Goal: Communication & Community: Answer question/provide support

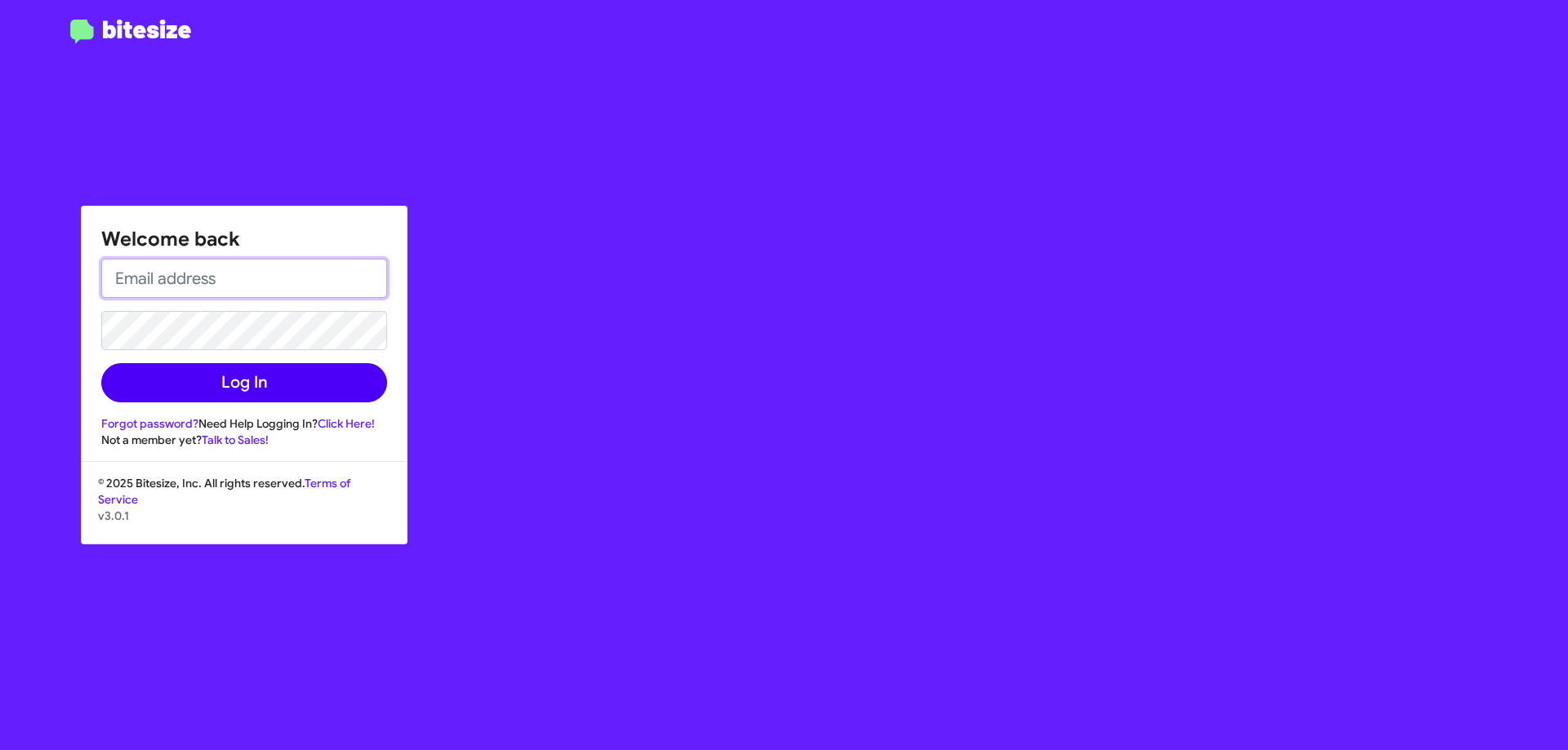
type input "[EMAIL_ADDRESS][DOMAIN_NAME]"
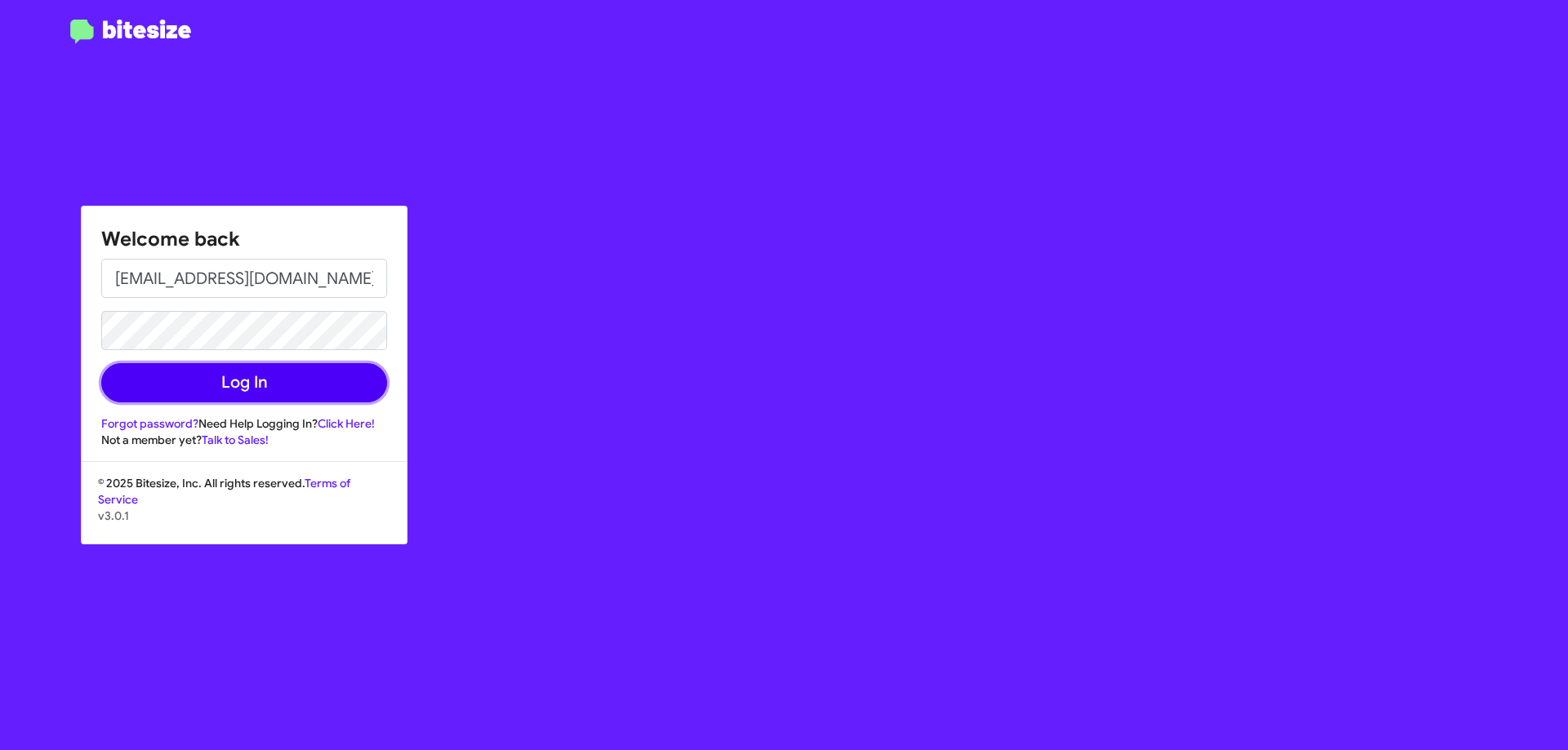
click at [221, 380] on button "Log In" at bounding box center [244, 383] width 286 height 40
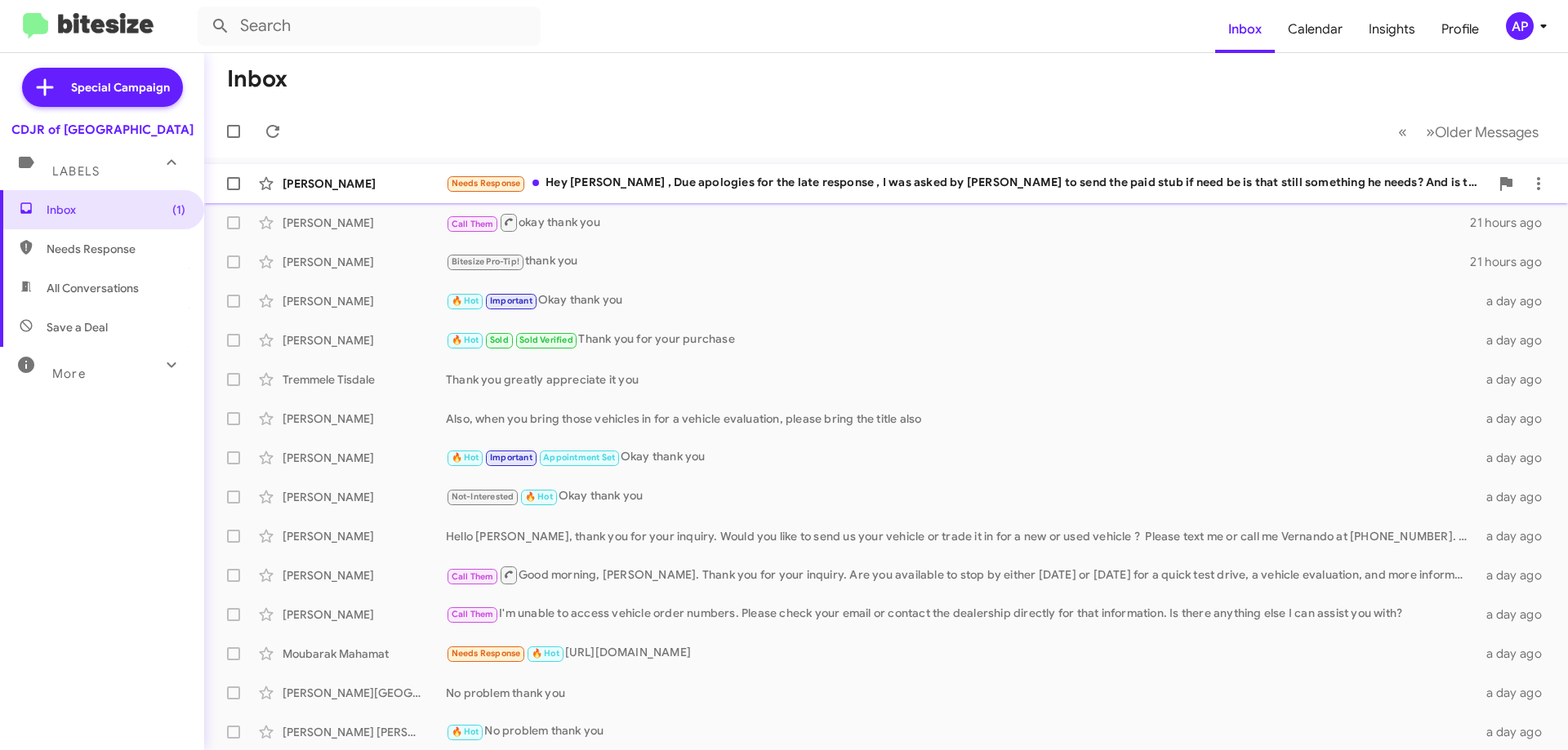
click at [871, 192] on div "Needs Response Hey [PERSON_NAME] , Due apologies for the late response , I was …" at bounding box center [968, 183] width 1044 height 19
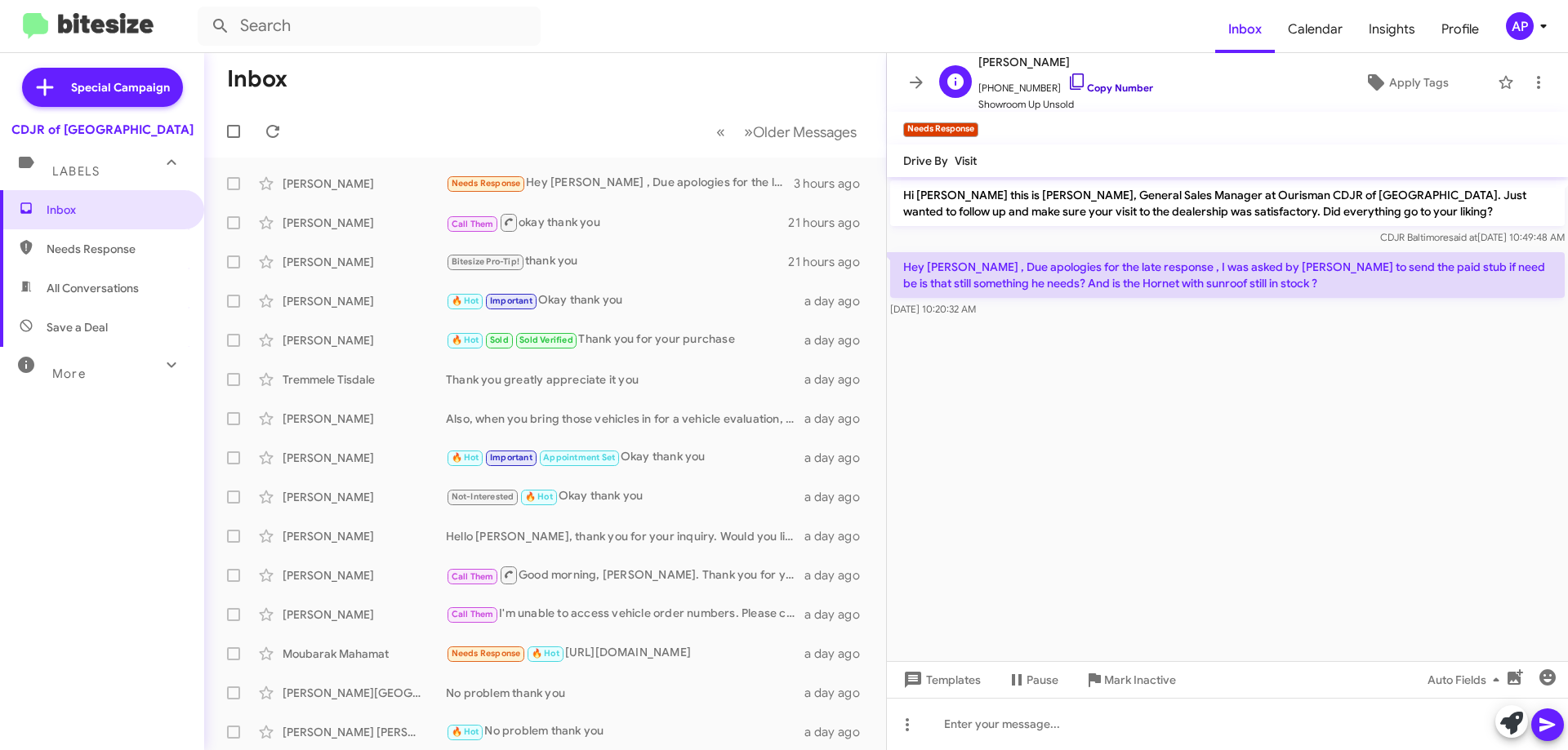
click at [1068, 81] on icon at bounding box center [1077, 82] width 20 height 20
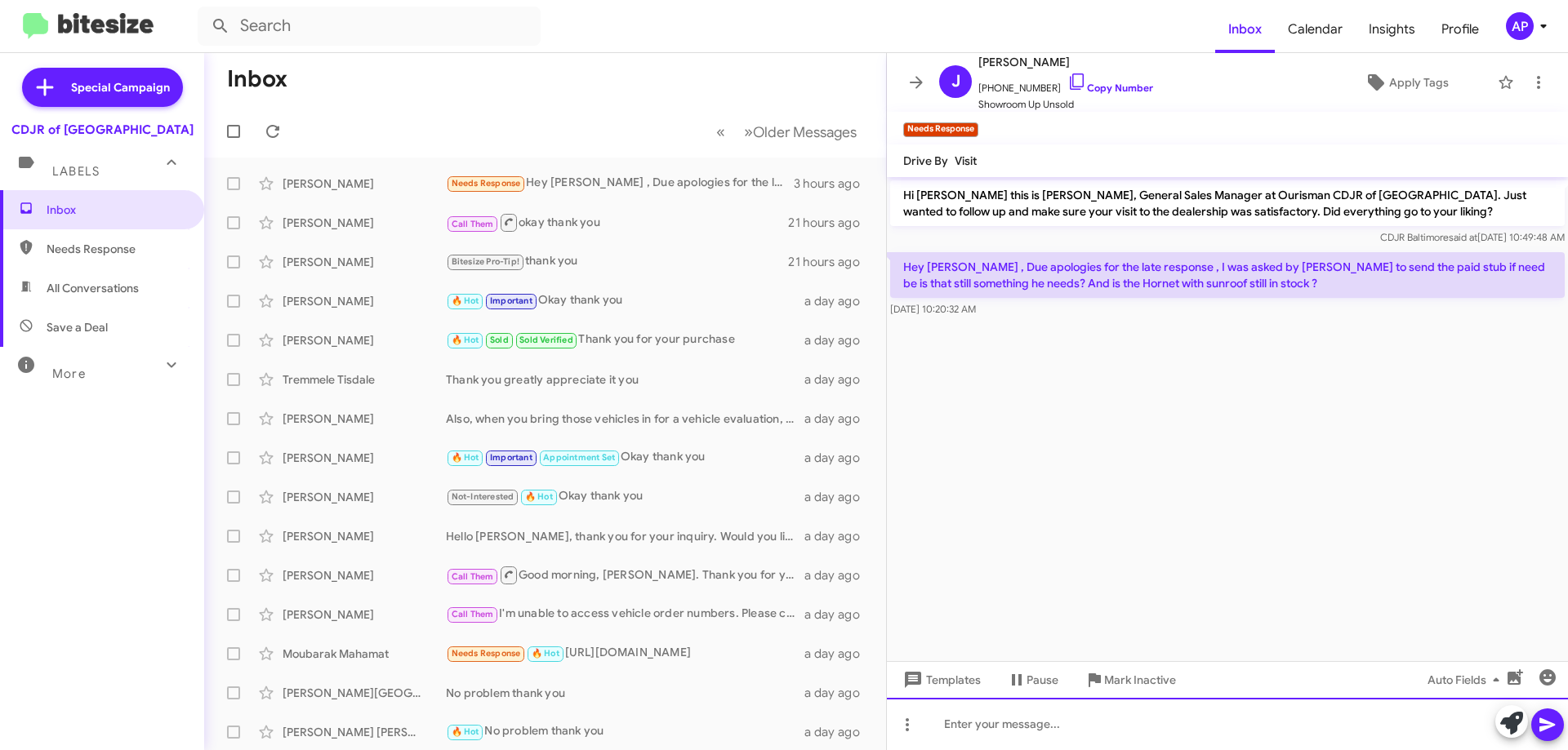
click at [1000, 726] on div at bounding box center [1228, 724] width 681 height 52
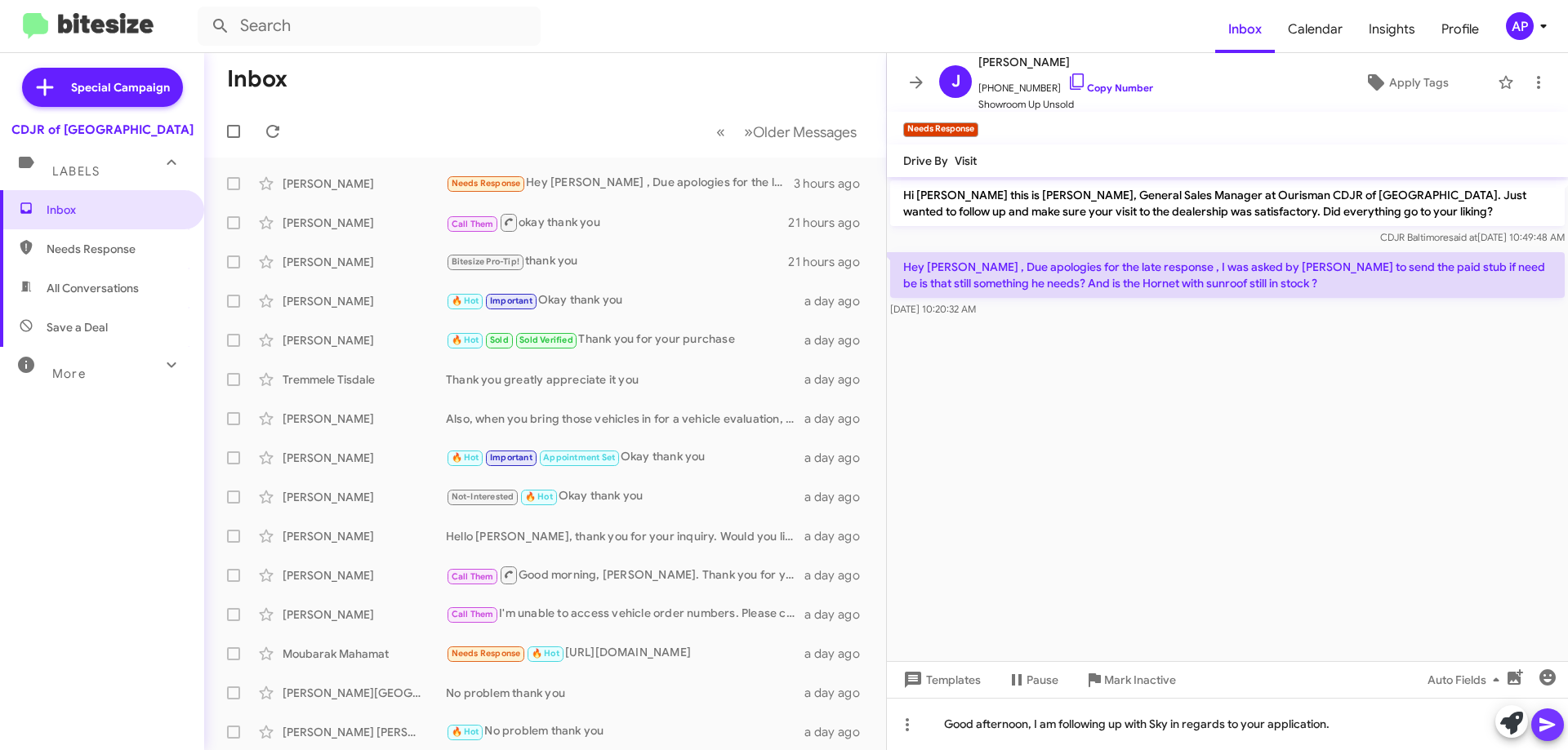
click at [1544, 731] on icon at bounding box center [1547, 725] width 20 height 20
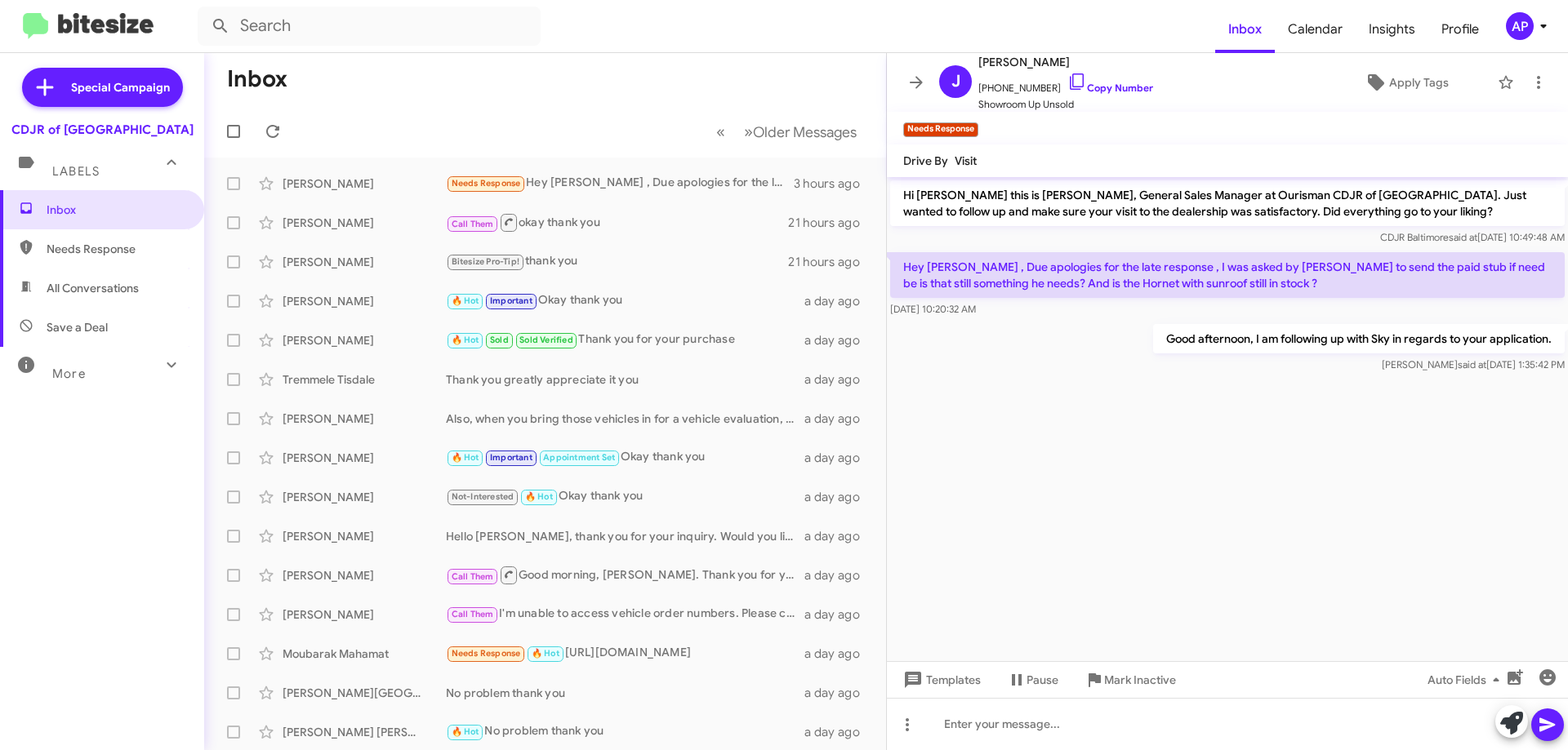
click at [92, 257] on span "Needs Response" at bounding box center [102, 249] width 204 height 40
type input "in:needs-response"
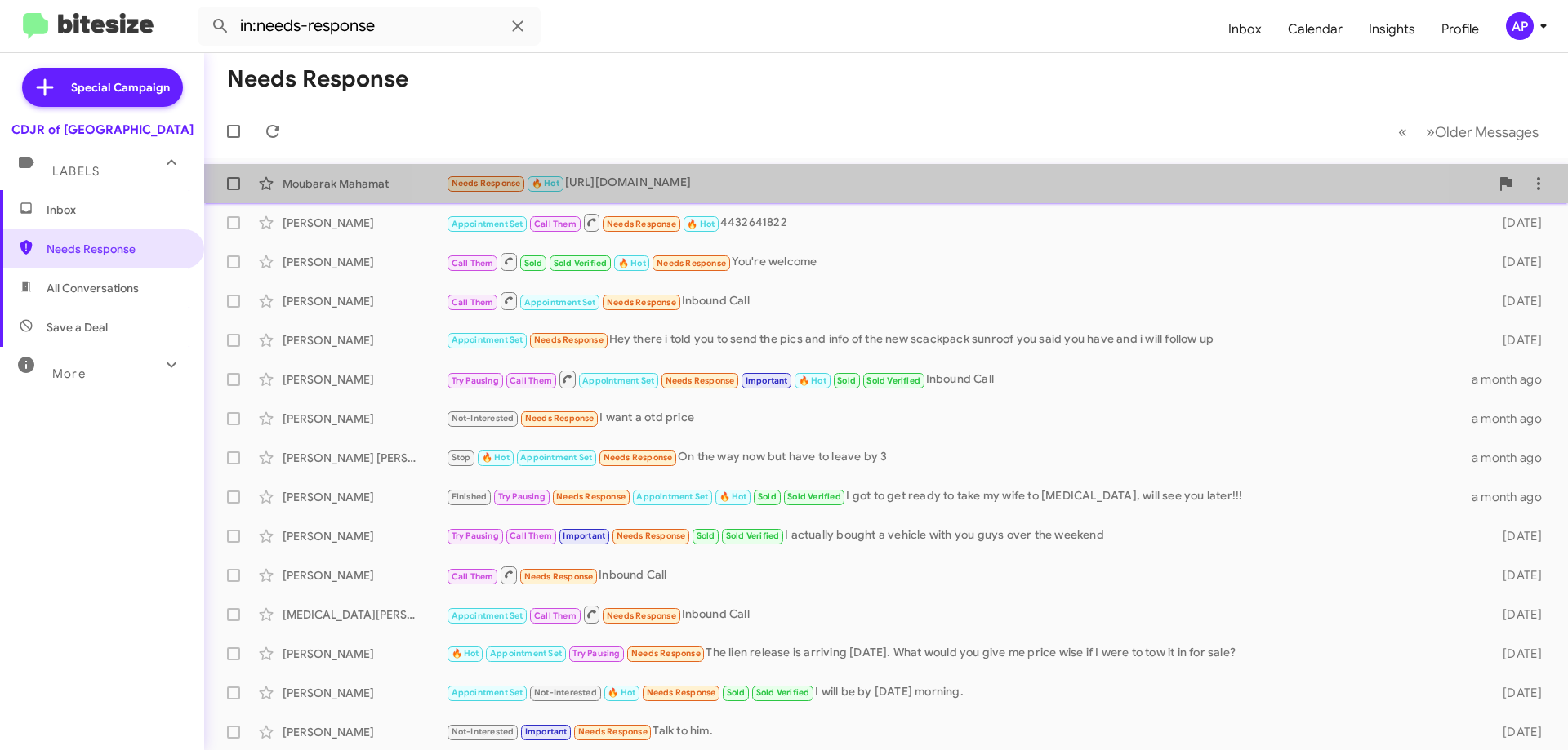
click at [893, 172] on div "Moubarak Mahamat Needs Response 🔥 Hot [URL][DOMAIN_NAME] a day ago" at bounding box center [886, 184] width 1338 height 33
